Goal: Task Accomplishment & Management: Use online tool/utility

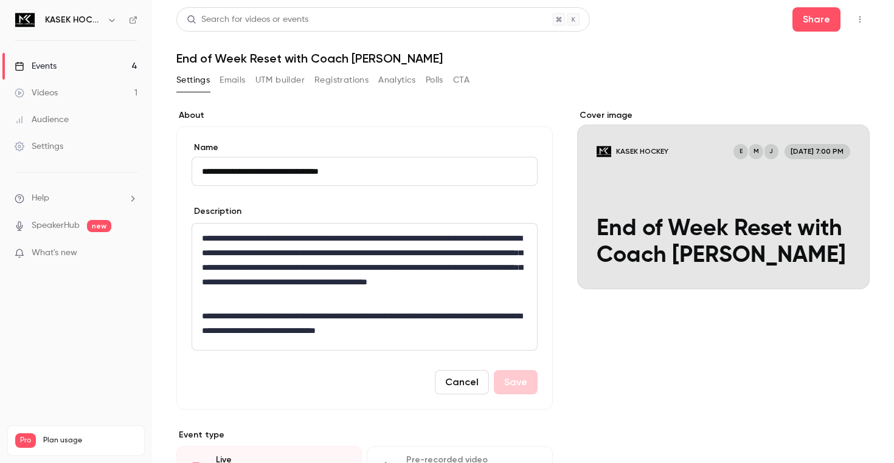
scroll to position [2, 0]
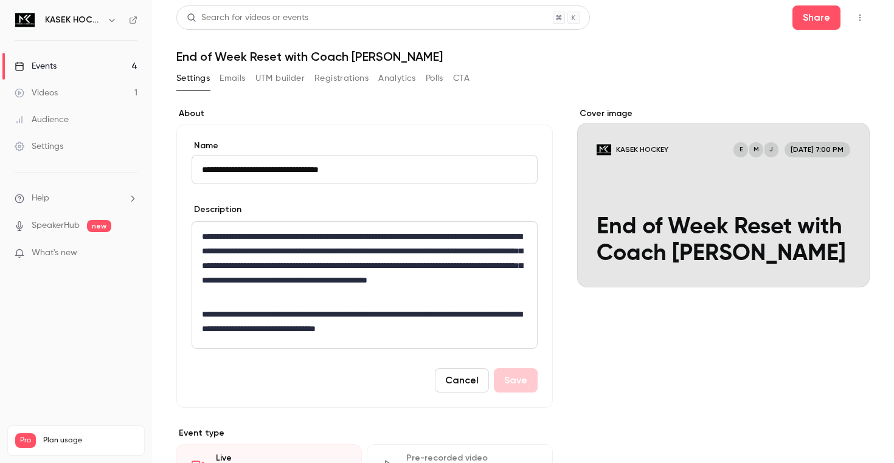
click at [862, 14] on icon "button" at bounding box center [860, 17] width 10 height 9
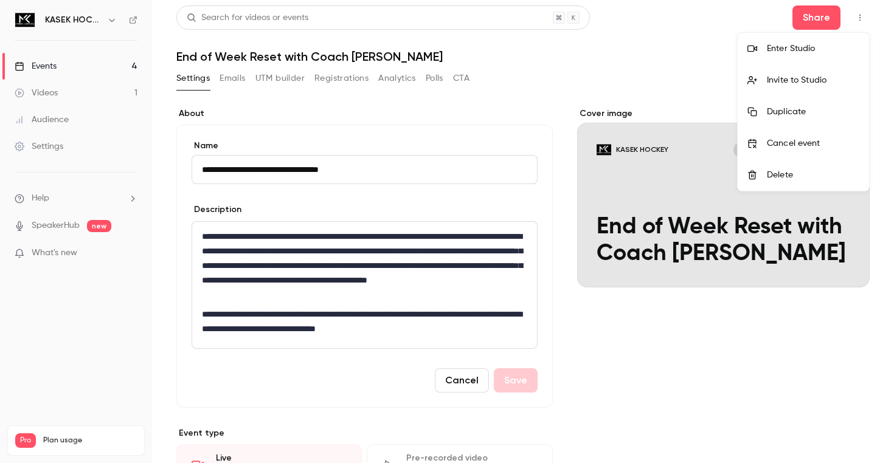
click at [793, 51] on div "Enter Studio" at bounding box center [813, 49] width 92 height 12
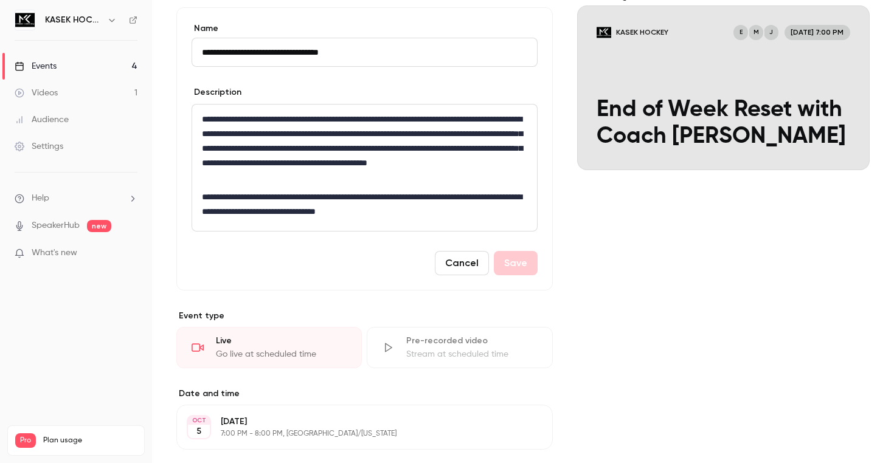
scroll to position [122, 0]
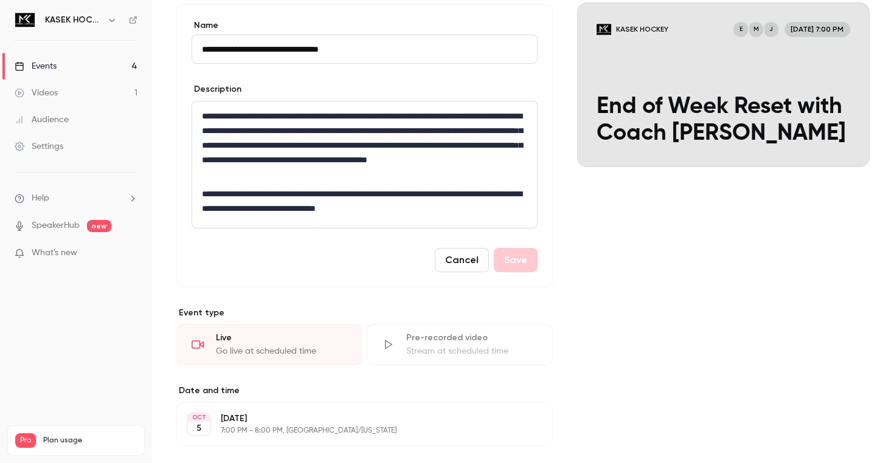
click at [264, 339] on div "Live" at bounding box center [281, 338] width 131 height 12
click at [282, 341] on div "Live" at bounding box center [281, 338] width 131 height 12
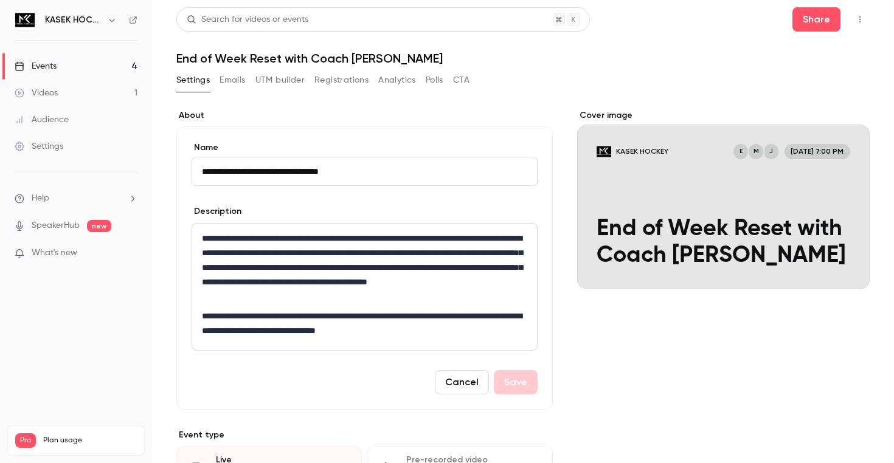
scroll to position [0, 0]
click at [867, 19] on button "button" at bounding box center [859, 19] width 19 height 19
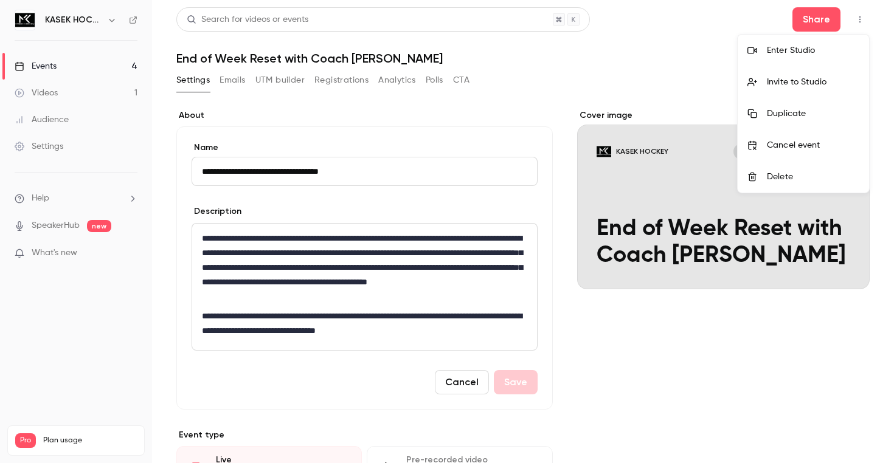
click at [797, 49] on div "Enter Studio" at bounding box center [813, 50] width 92 height 12
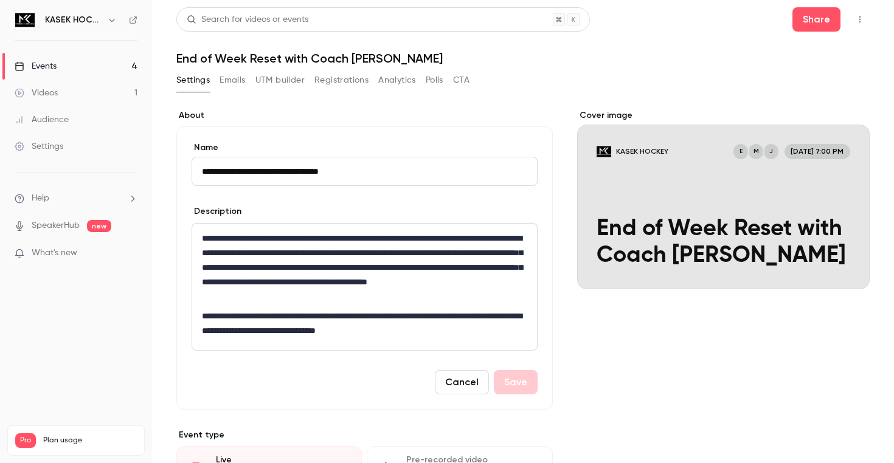
click at [858, 14] on button "button" at bounding box center [859, 19] width 19 height 19
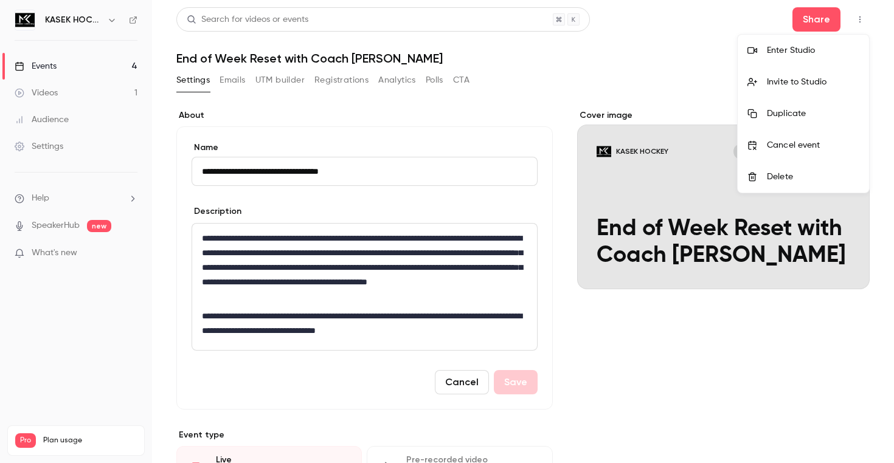
click at [805, 47] on div "Enter Studio" at bounding box center [813, 50] width 92 height 12
